Goal: Task Accomplishment & Management: Manage account settings

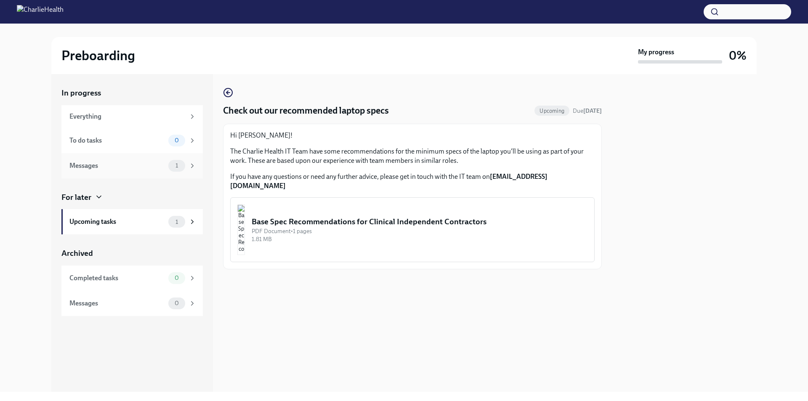
click at [133, 160] on div "Messages 1" at bounding box center [132, 166] width 127 height 12
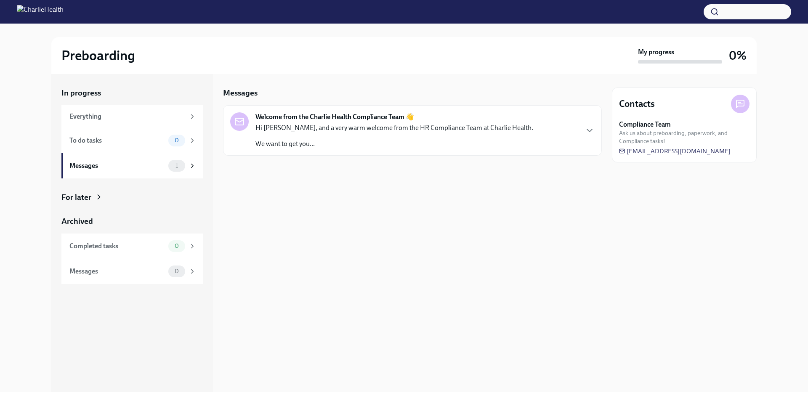
click at [81, 199] on div "For later" at bounding box center [76, 197] width 30 height 11
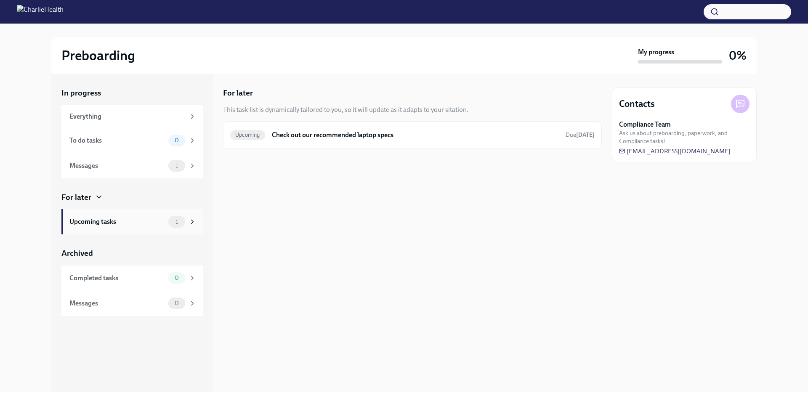
click at [94, 217] on div "Upcoming tasks" at bounding box center [117, 221] width 96 height 9
click at [307, 135] on h6 "Check out our recommended laptop specs" at bounding box center [415, 134] width 287 height 9
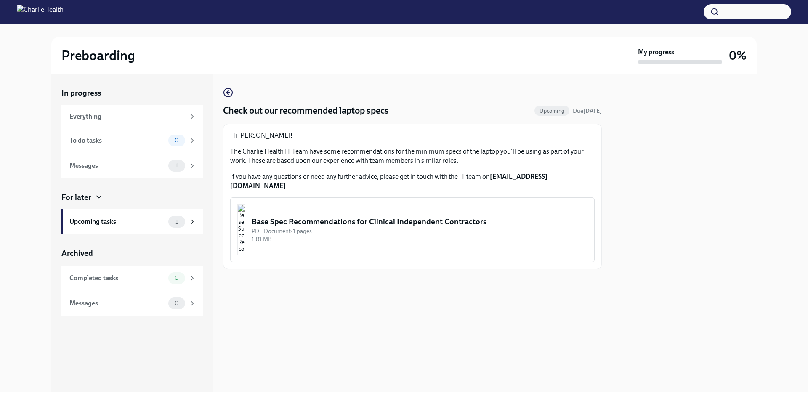
click at [244, 211] on img "button" at bounding box center [241, 229] width 8 height 50
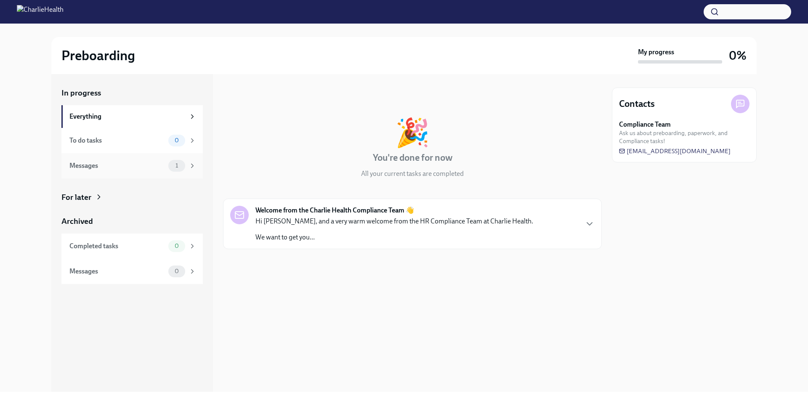
click at [153, 161] on div "Messages" at bounding box center [117, 165] width 96 height 9
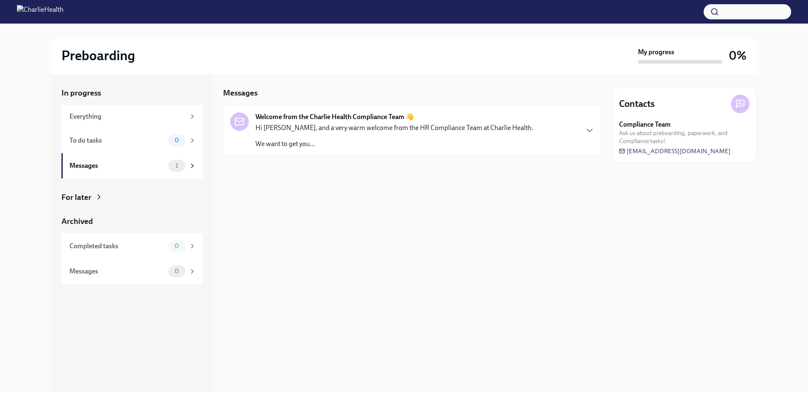
click at [334, 129] on p "Hi [PERSON_NAME], and a very warm welcome from the HR Compliance Team at Charli…" at bounding box center [394, 127] width 278 height 9
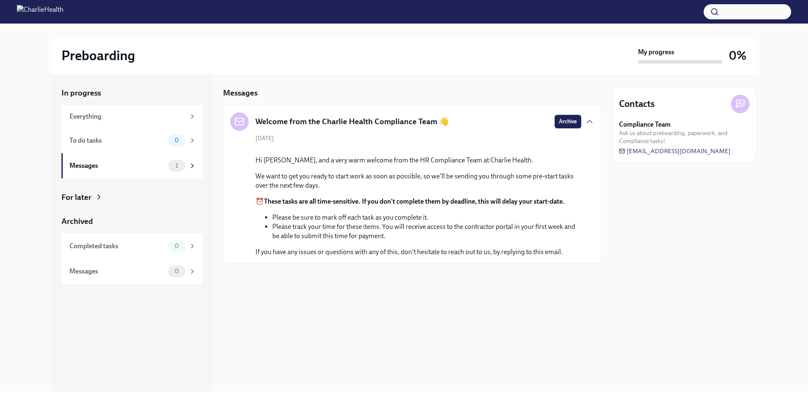
click at [571, 117] on button "Archive" at bounding box center [568, 121] width 27 height 13
